Goal: Task Accomplishment & Management: Manage account settings

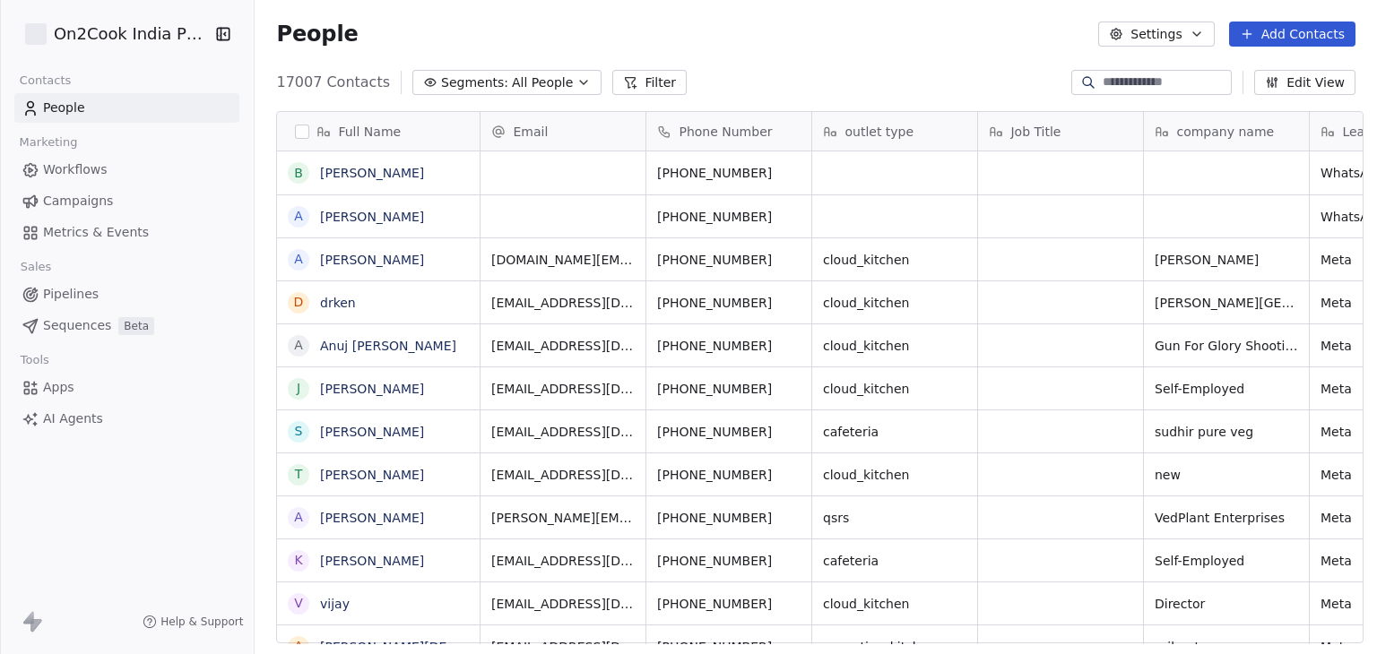
scroll to position [14, 14]
click at [138, 24] on html "On2Cook India Pvt. Ltd. Contacts People Marketing Workflows Campaigns Metrics &…" at bounding box center [688, 327] width 1377 height 654
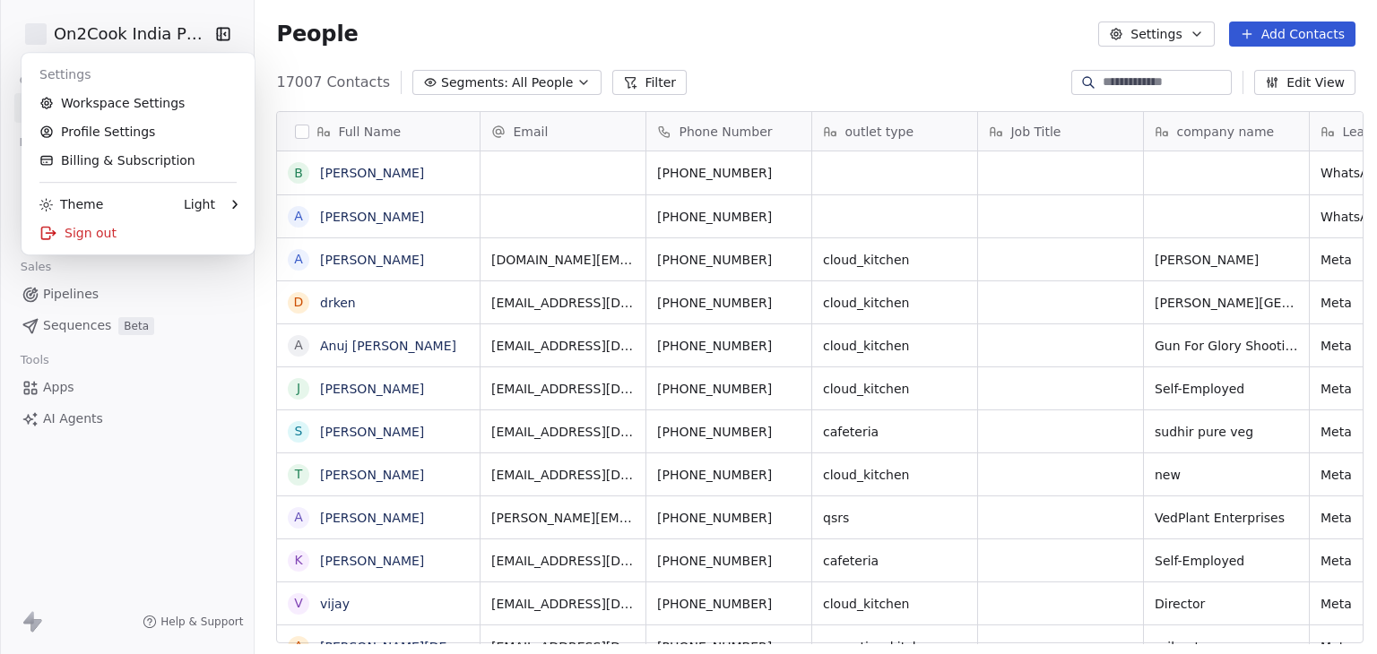
click at [470, 37] on html "On2Cook India Pvt. Ltd. Contacts People Marketing Workflows Campaigns Metrics &…" at bounding box center [688, 327] width 1377 height 654
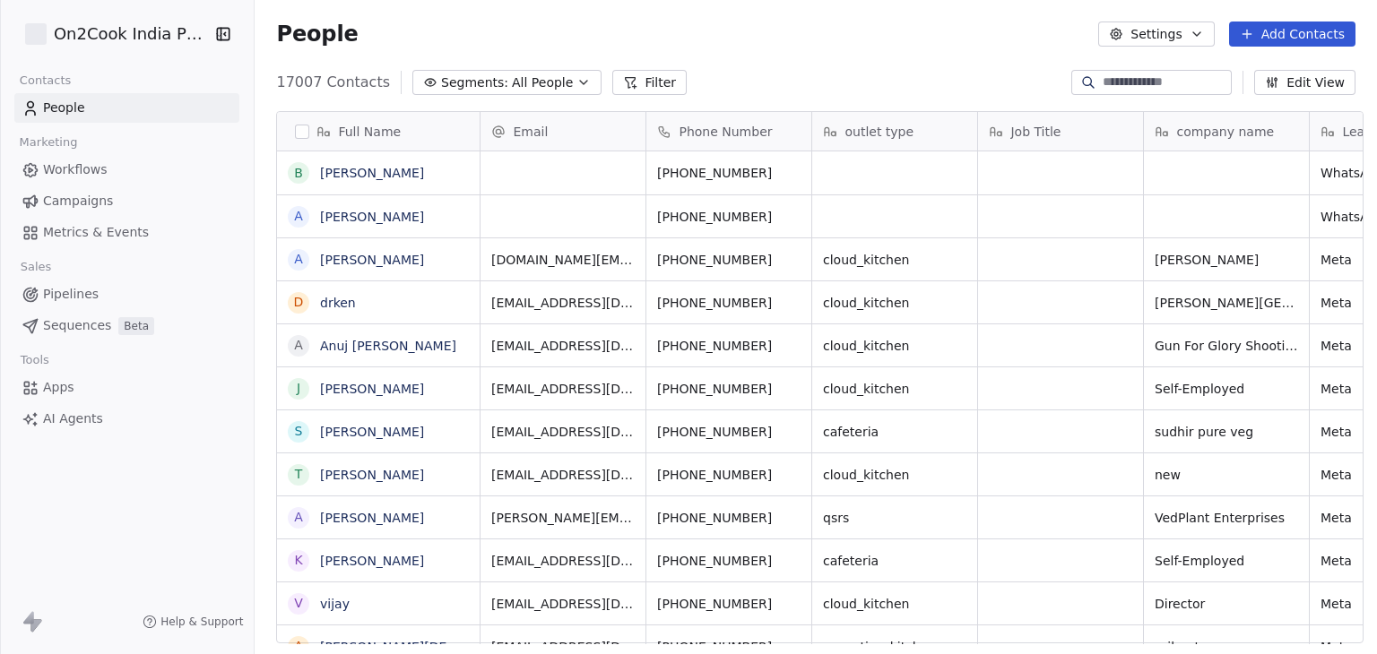
click at [75, 388] on link "Apps" at bounding box center [126, 388] width 225 height 30
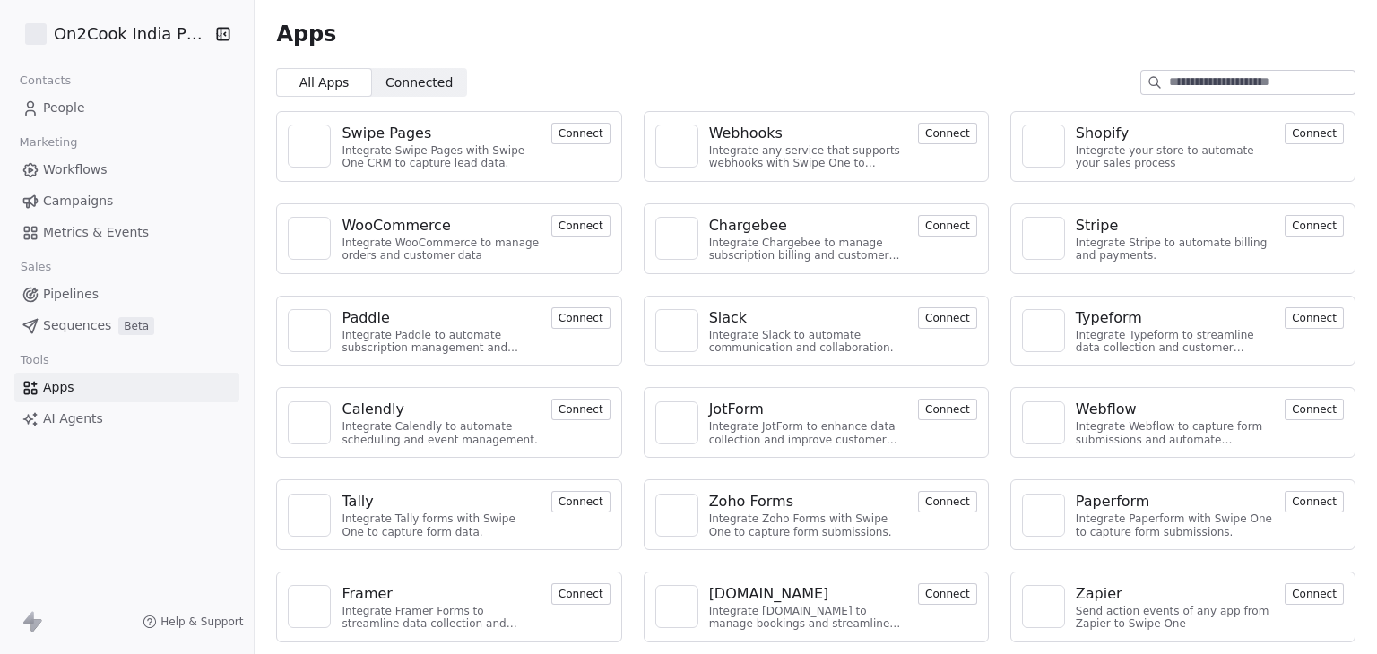
click at [128, 33] on html "On2Cook India Pvt. Ltd. Contacts People Marketing Workflows Campaigns Metrics &…" at bounding box center [688, 327] width 1377 height 654
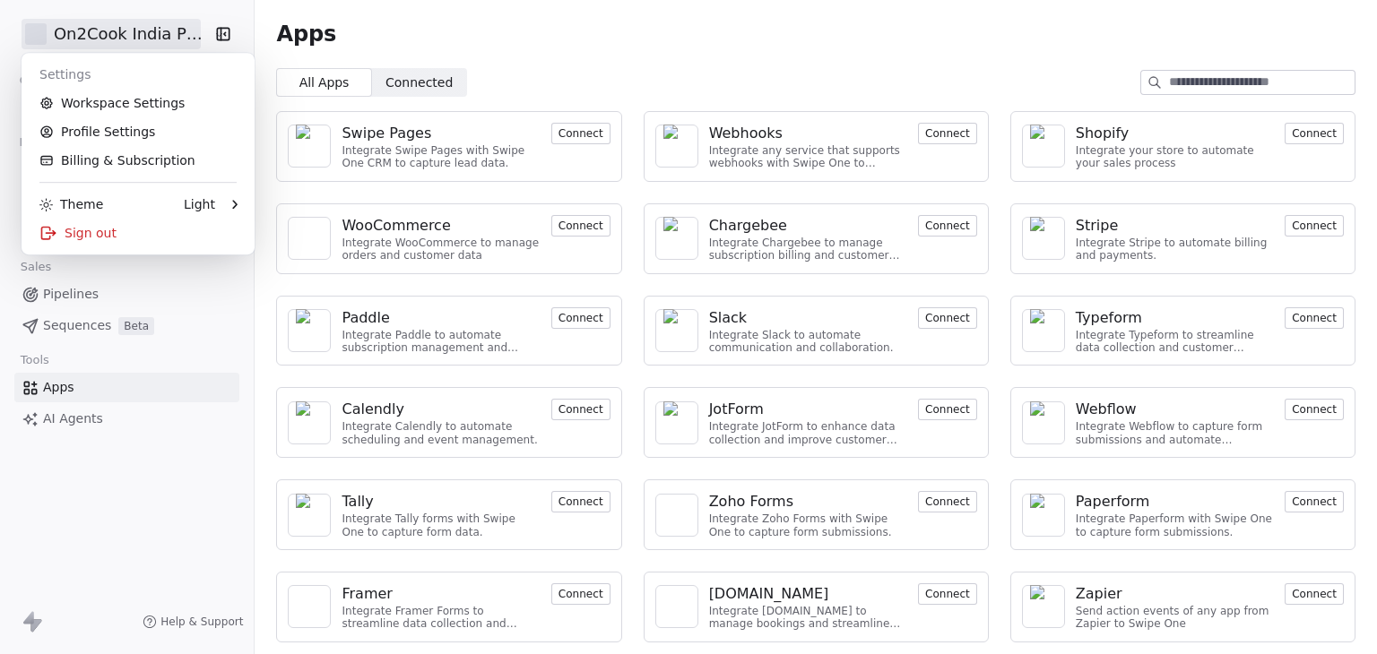
click at [186, 481] on html "On2Cook India Pvt. Ltd. Contacts People Marketing Workflows Campaigns Metrics &…" at bounding box center [688, 327] width 1377 height 654
click at [118, 32] on html "On2Cook India Pvt. Ltd. Contacts People Marketing Workflows Campaigns Metrics &…" at bounding box center [688, 327] width 1377 height 654
click at [138, 241] on div "Sign out" at bounding box center [138, 233] width 219 height 29
